Goal: Find specific page/section

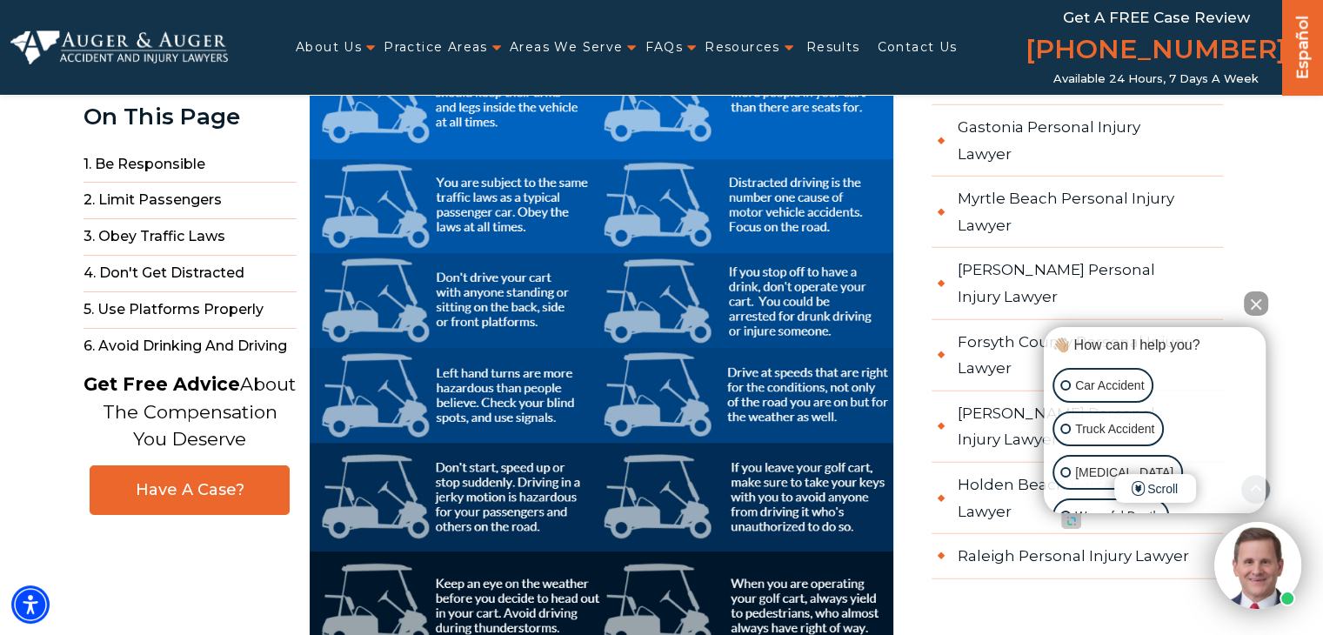
scroll to position [4089, 0]
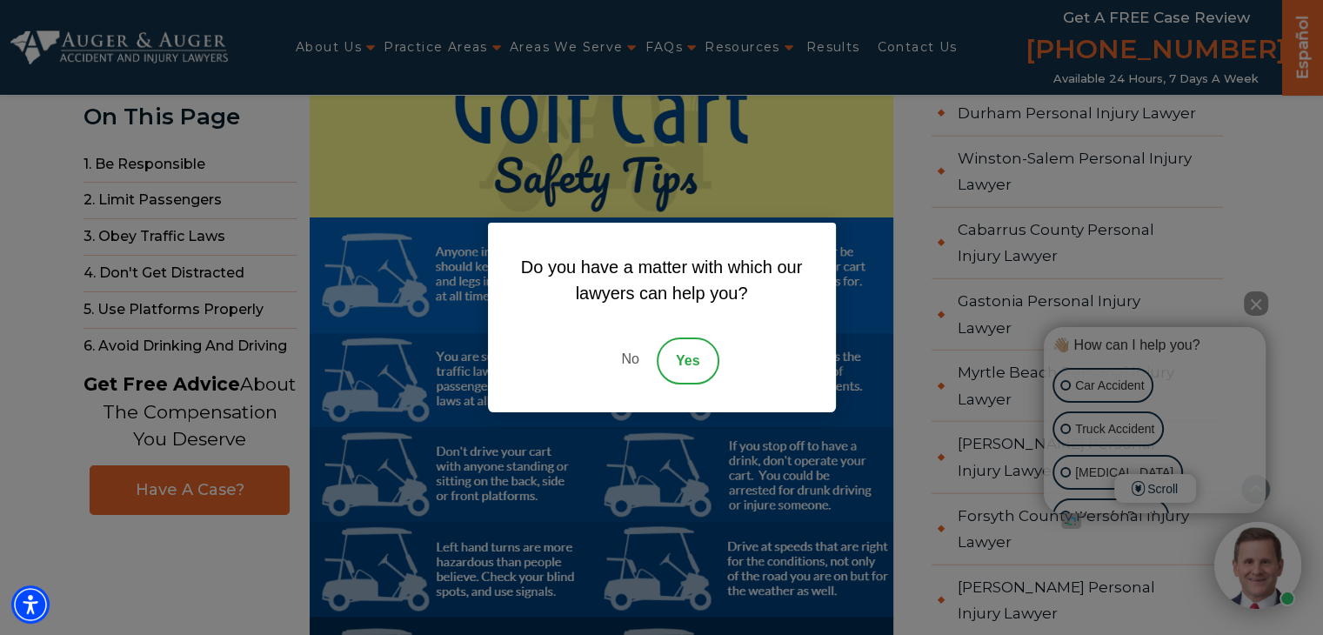
click at [623, 356] on link "No" at bounding box center [630, 361] width 52 height 47
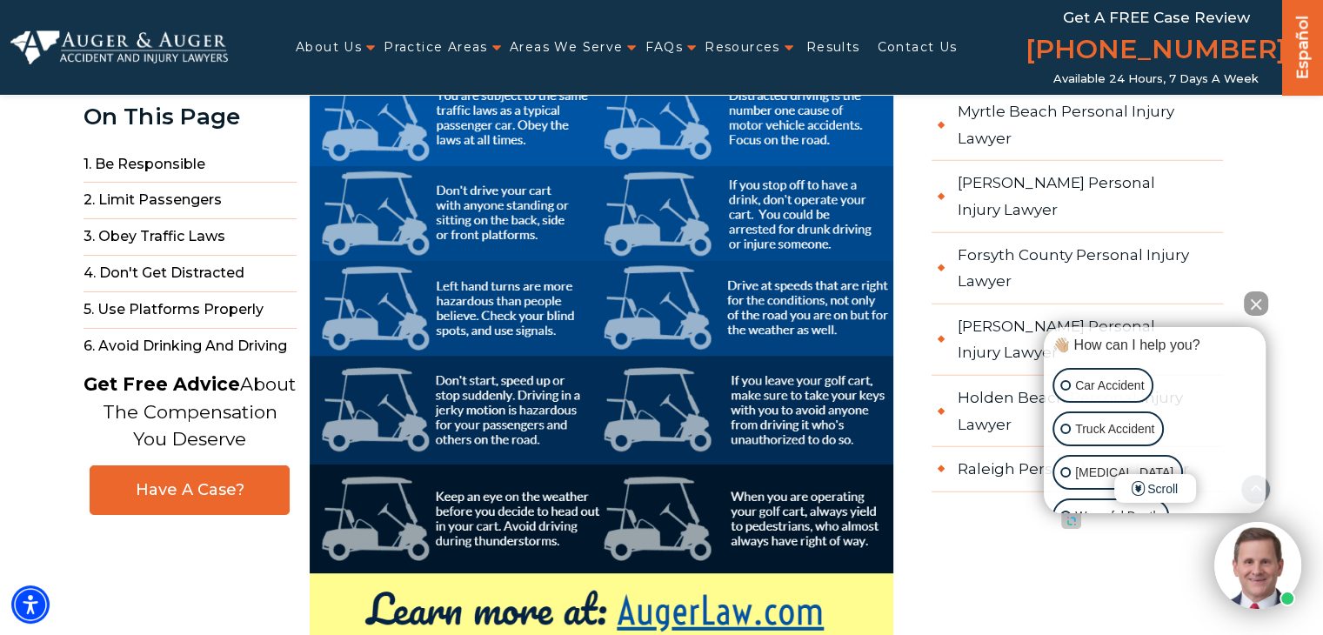
scroll to position [4263, 0]
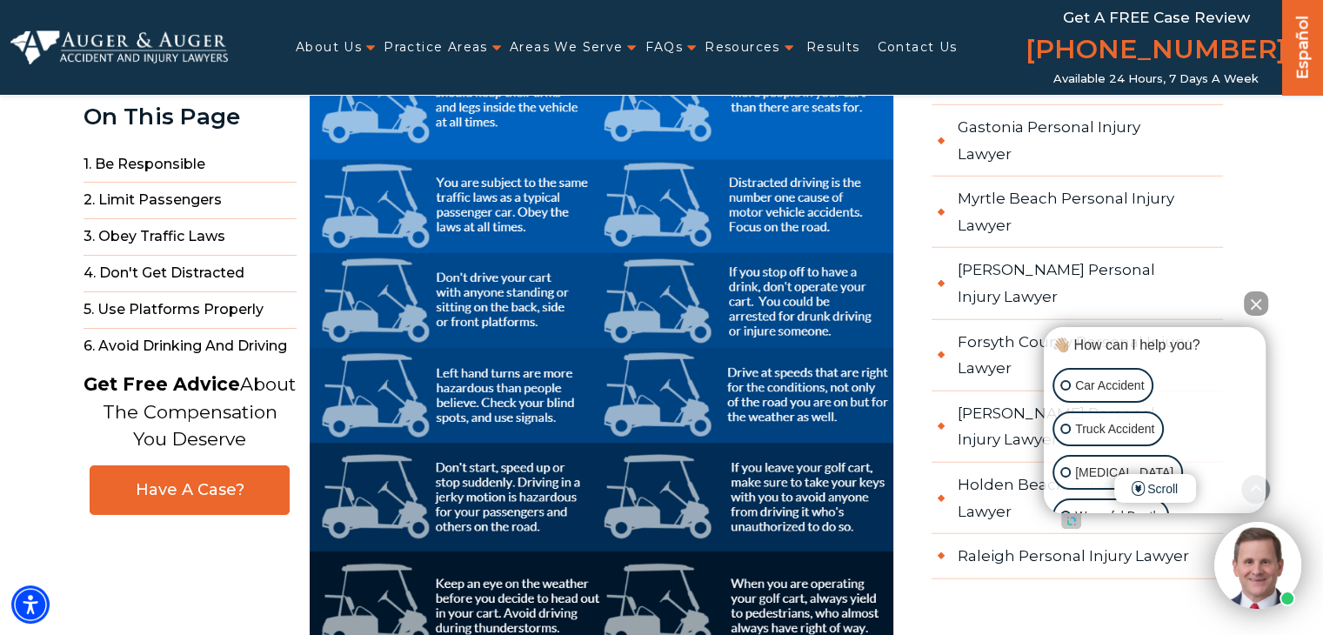
click at [706, 365] on img at bounding box center [602, 346] width 584 height 971
click at [703, 366] on img at bounding box center [602, 346] width 584 height 971
drag, startPoint x: 703, startPoint y: 366, endPoint x: 716, endPoint y: 368, distance: 13.2
click at [703, 367] on img at bounding box center [602, 346] width 584 height 971
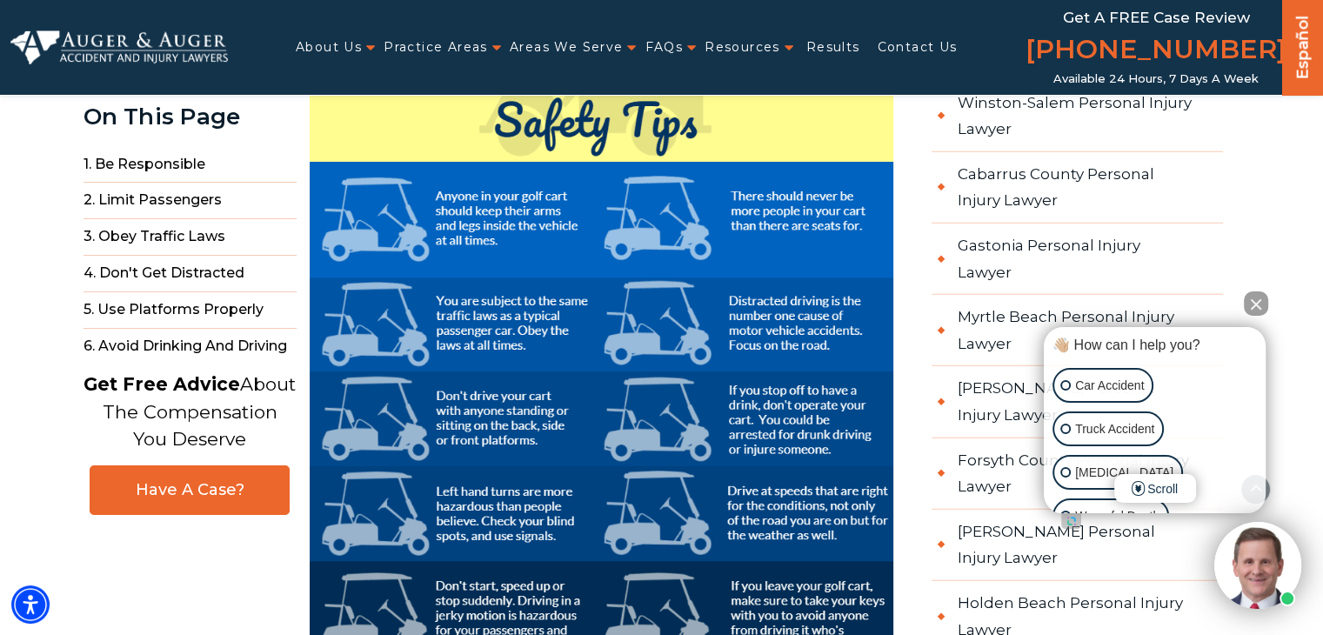
scroll to position [4176, 0]
